Goal: Transaction & Acquisition: Book appointment/travel/reservation

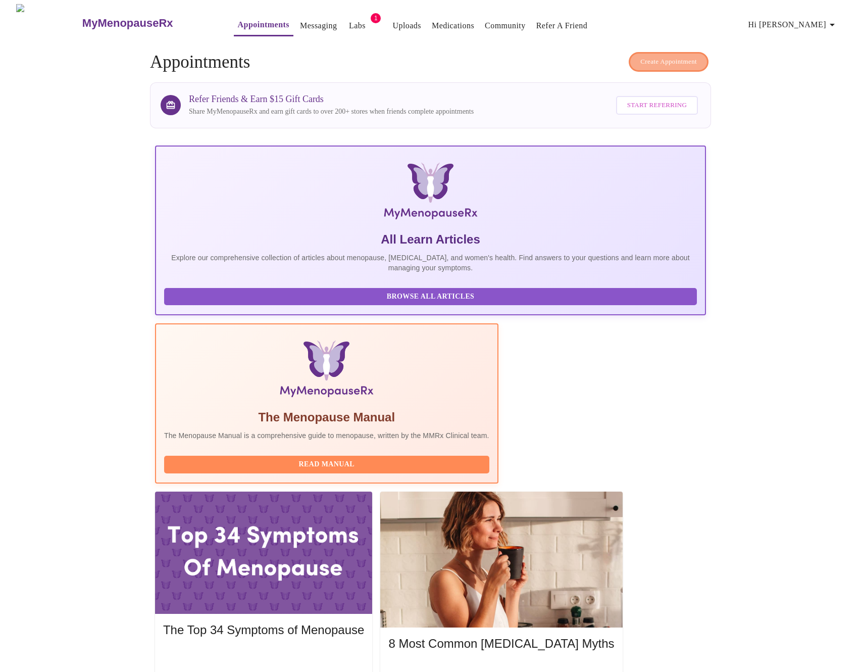
click at [649, 56] on span "Create Appointment" at bounding box center [668, 62] width 57 height 12
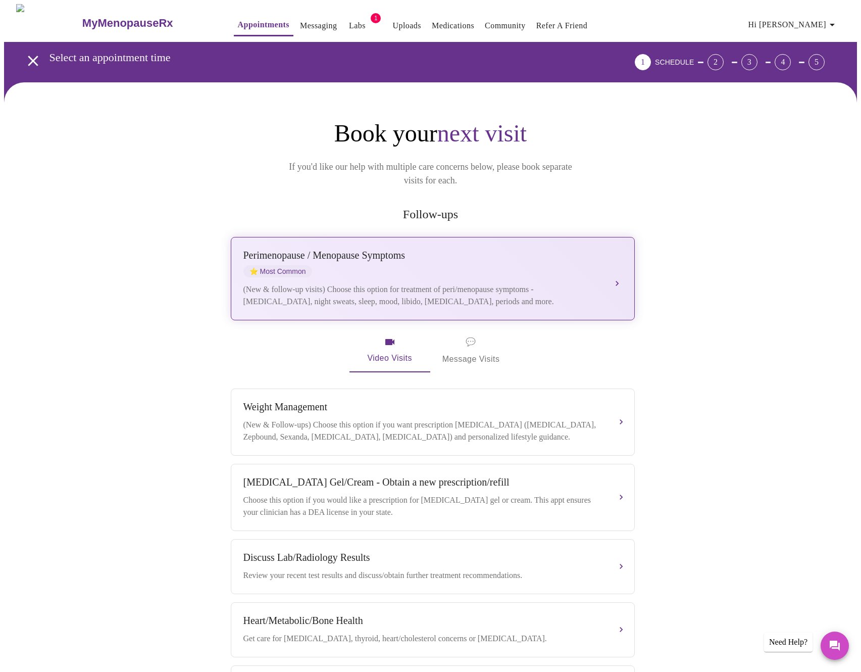
click at [479, 249] on div "[MEDICAL_DATA] / Menopause Symptoms ⭐ Most Common" at bounding box center [422, 263] width 359 height 28
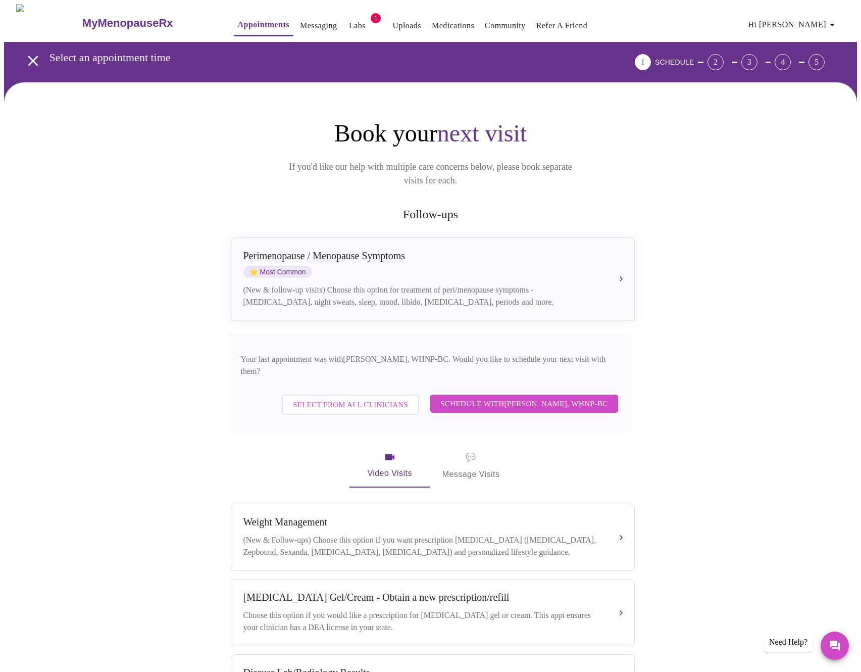
click at [540, 394] on button "Schedule with [PERSON_NAME], WHNP-BC" at bounding box center [524, 403] width 188 height 18
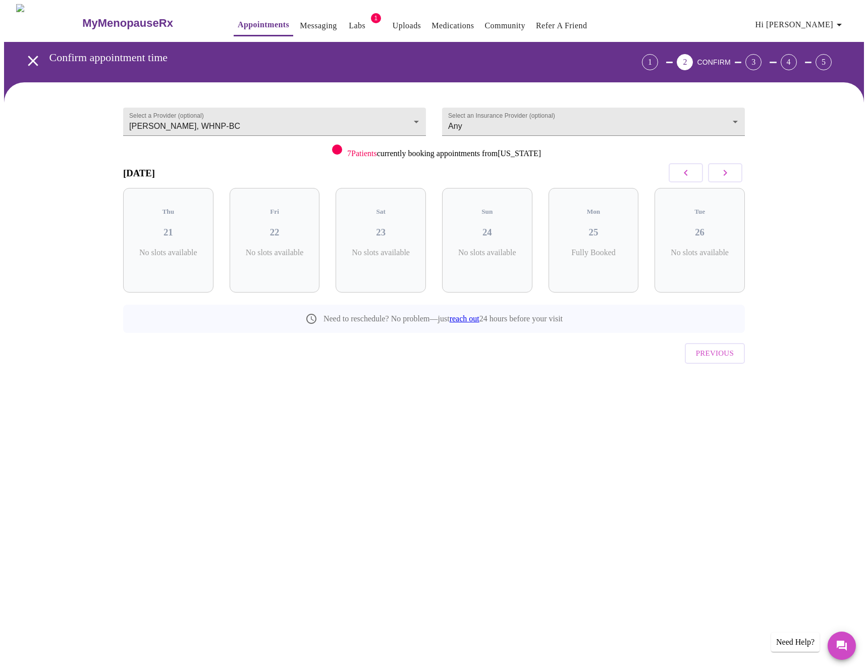
click at [726, 170] on icon "button" at bounding box center [726, 173] width 12 height 12
click at [727, 170] on icon "button" at bounding box center [726, 173] width 12 height 12
click at [727, 171] on icon "button" at bounding box center [726, 173] width 12 height 12
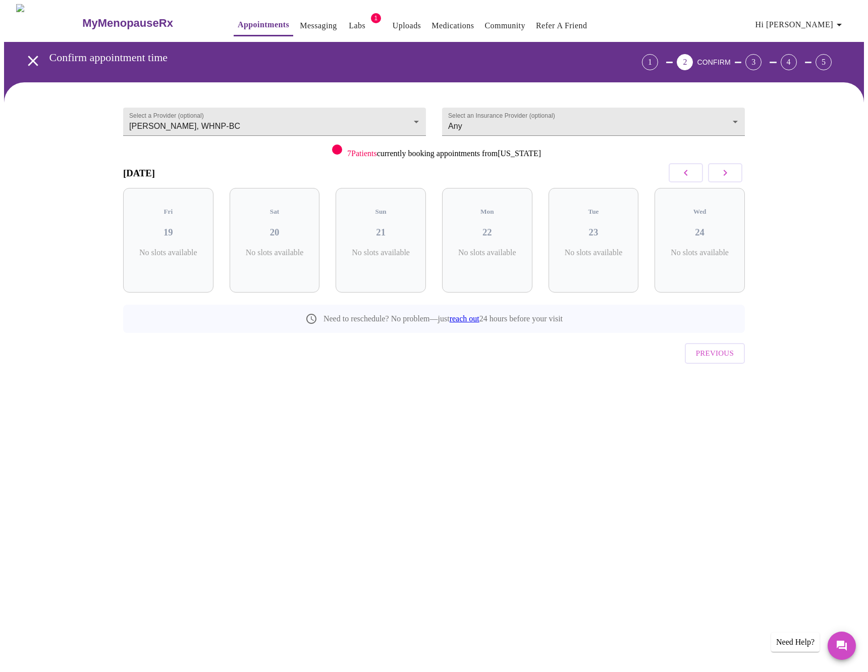
click at [727, 171] on icon "button" at bounding box center [726, 173] width 12 height 12
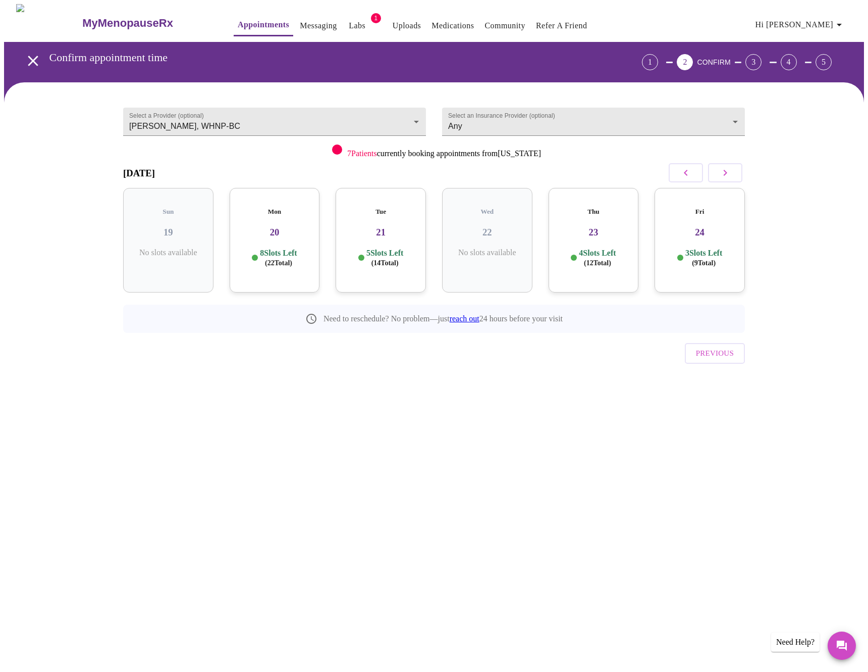
click at [264, 248] on p "8 Slots Left ( 22 Total)" at bounding box center [278, 258] width 37 height 20
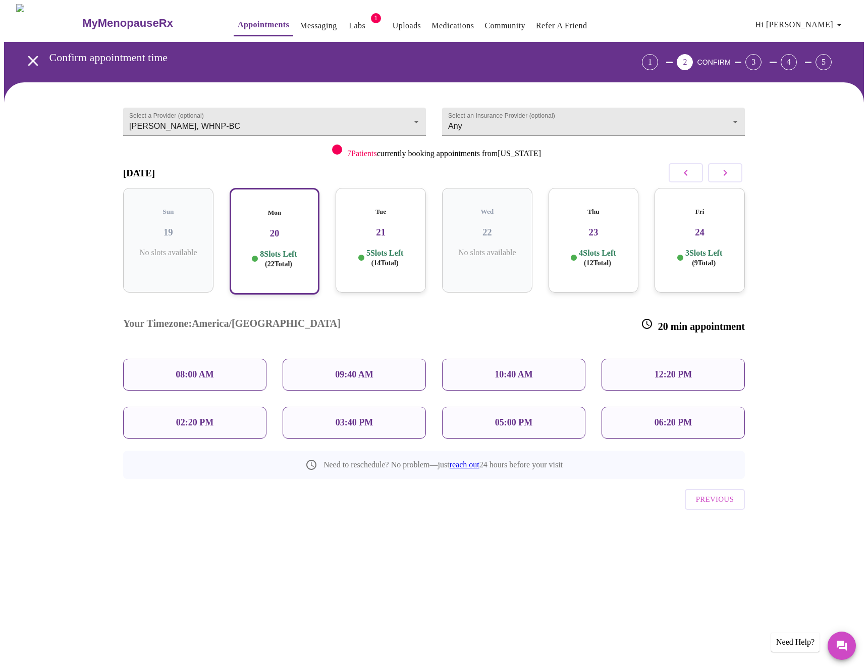
click at [257, 28] on button "Appointments" at bounding box center [264, 26] width 60 height 22
click at [244, 19] on link "Appointments" at bounding box center [264, 25] width 52 height 14
